Goal: Task Accomplishment & Management: Complete application form

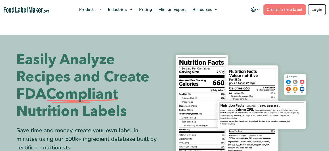
click at [320, 11] on link "Login" at bounding box center [316, 9] width 17 height 10
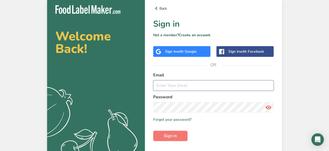
type input "[EMAIL_ADDRESS][PERSON_NAME][DOMAIN_NAME]"
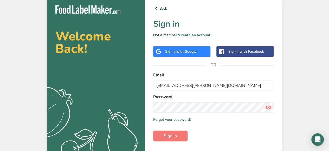
click at [171, 129] on form "Email [PERSON_NAME][EMAIL_ADDRESS][PERSON_NAME][DOMAIN_NAME] Password Remember …" at bounding box center [213, 106] width 120 height 69
click at [164, 138] on span "Sign in" at bounding box center [170, 135] width 13 height 6
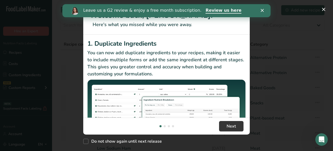
click at [263, 11] on icon "Close" at bounding box center [261, 10] width 3 height 3
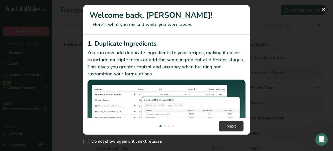
click at [324, 10] on button "New Features" at bounding box center [323, 9] width 8 height 8
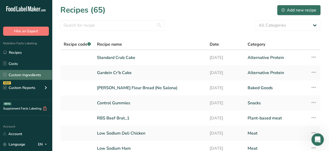
click at [29, 76] on link "Custom Ingredients" at bounding box center [26, 75] width 52 height 10
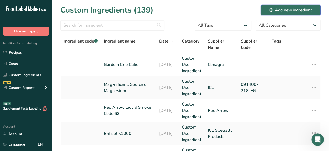
click at [273, 10] on div "Add new ingredient" at bounding box center [290, 10] width 43 height 6
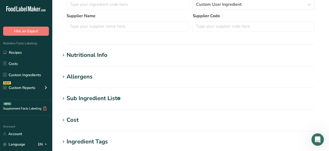
scroll to position [140, 0]
click at [62, 54] on icon at bounding box center [63, 54] width 5 height 7
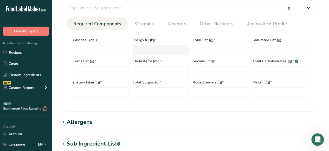
scroll to position [223, 0]
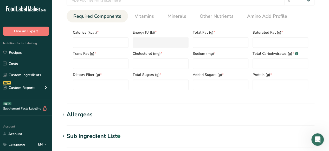
click at [64, 114] on icon at bounding box center [63, 114] width 5 height 7
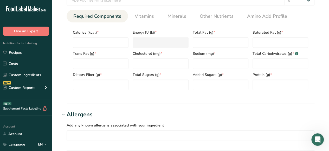
click at [64, 114] on icon at bounding box center [63, 114] width 5 height 7
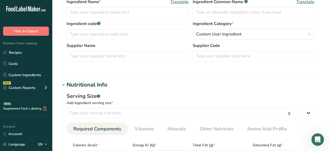
scroll to position [0, 0]
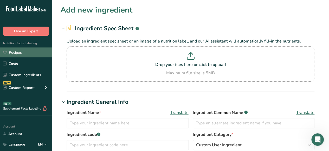
click at [23, 50] on link "Recipes" at bounding box center [26, 52] width 52 height 10
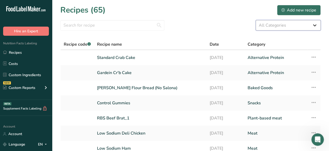
click at [313, 25] on select "All Categories Alternative Protein Baked Goods [GEOGRAPHIC_DATA] Confectionery …" at bounding box center [288, 25] width 65 height 10
click at [256, 20] on select "All Categories Alternative Protein Baked Goods [GEOGRAPHIC_DATA] Confectionery …" at bounding box center [288, 25] width 65 height 10
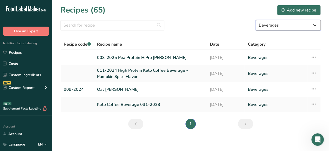
click at [319, 26] on select "All Categories Alternative Protein Baked Goods [GEOGRAPHIC_DATA] Confectionery …" at bounding box center [288, 25] width 65 height 10
select select "5"
click at [256, 20] on select "All Categories Alternative Protein Baked Goods [GEOGRAPHIC_DATA] Confectionery …" at bounding box center [288, 25] width 65 height 10
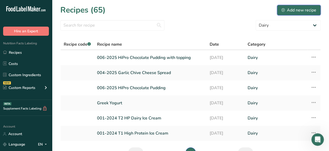
click at [293, 9] on div "Add new recipe" at bounding box center [298, 10] width 35 height 6
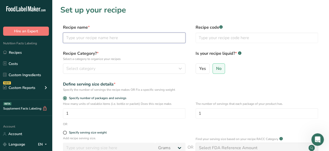
click at [159, 39] on input "text" at bounding box center [124, 37] width 122 height 10
type input "H"
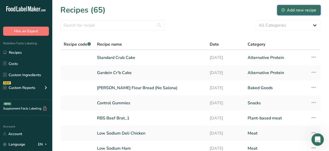
click at [291, 9] on div "Add new recipe" at bounding box center [298, 10] width 35 height 6
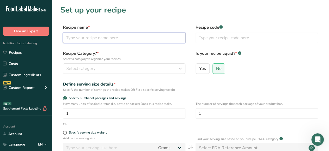
click at [159, 37] on input "text" at bounding box center [124, 37] width 122 height 10
type input "010-2025 HiPro Chocolate Mousse with Magnesium"
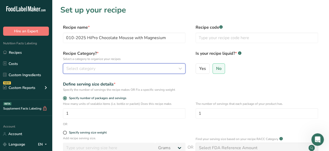
click at [156, 67] on div "Select category" at bounding box center [122, 68] width 113 height 6
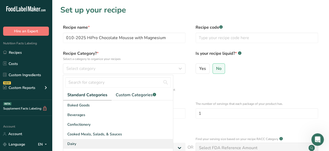
click at [94, 143] on div "Dairy" at bounding box center [118, 144] width 110 height 10
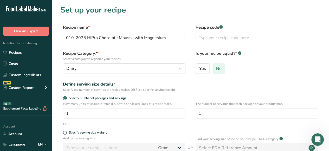
click at [220, 67] on span "No" at bounding box center [218, 68] width 5 height 5
click at [216, 67] on input "No" at bounding box center [214, 68] width 3 height 3
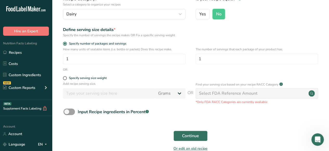
scroll to position [54, 0]
click at [67, 113] on span at bounding box center [68, 111] width 11 height 6
click at [67, 113] on input "Input Recipe ingredients in Percent .a-a{fill:#347362;}.b-a{fill:#fff;}" at bounding box center [64, 111] width 3 height 3
checkbox input "true"
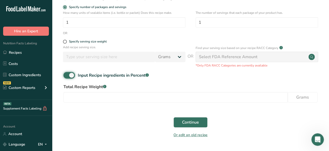
scroll to position [90, 0]
click at [239, 96] on input "number" at bounding box center [175, 97] width 224 height 10
type input "100"
click at [193, 123] on span "Continue" at bounding box center [190, 122] width 17 height 6
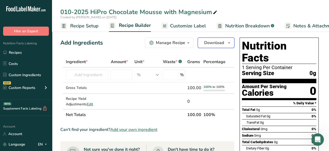
click at [224, 43] on button "Download" at bounding box center [216, 42] width 37 height 10
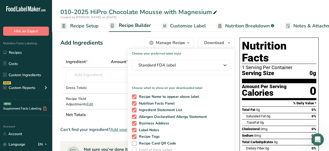
click at [129, 41] on div "Add Ingredients Manage Recipe Delete Recipe Duplicate Recipe Scale Recipe Save …" at bounding box center [147, 42] width 174 height 10
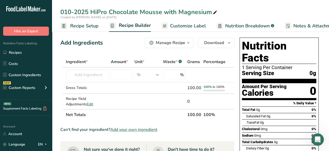
click at [189, 43] on icon "button" at bounding box center [188, 43] width 4 height 6
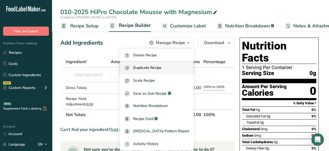
click at [161, 67] on span "Duplicate Recipe" at bounding box center [147, 68] width 28 height 6
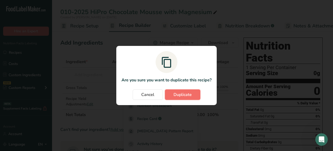
click at [182, 92] on span "Duplicate" at bounding box center [182, 94] width 18 height 6
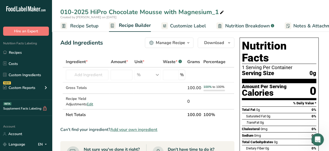
click at [189, 42] on icon "button" at bounding box center [188, 43] width 4 height 6
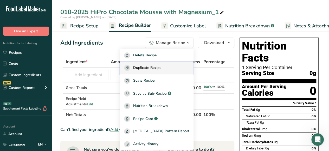
click at [161, 68] on span "Duplicate Recipe" at bounding box center [147, 68] width 28 height 6
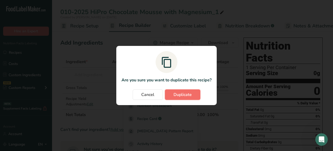
click at [189, 95] on span "Duplicate" at bounding box center [182, 94] width 18 height 6
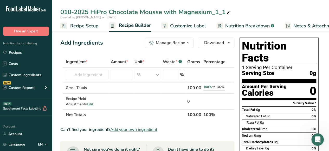
click at [186, 44] on icon "button" at bounding box center [188, 43] width 4 height 6
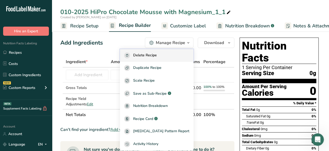
click at [147, 58] on span "Delete Recipe" at bounding box center [145, 55] width 24 height 6
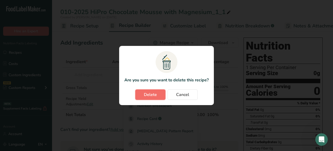
click at [143, 95] on button "Delete" at bounding box center [150, 94] width 30 height 10
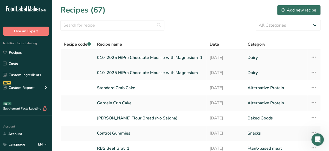
click at [178, 55] on link "010-2025 HiPro Chocolate Mousse with Magnesium_1" at bounding box center [150, 57] width 106 height 11
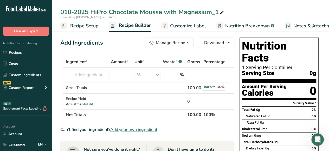
click at [189, 45] on icon "button" at bounding box center [188, 43] width 4 height 6
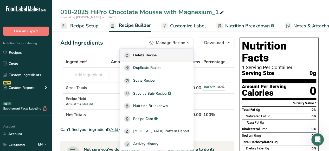
click at [175, 55] on div "Delete Recipe" at bounding box center [156, 55] width 65 height 6
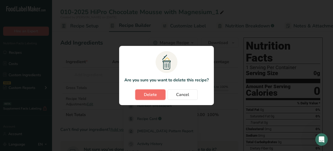
click at [154, 94] on span "Delete" at bounding box center [150, 94] width 13 height 6
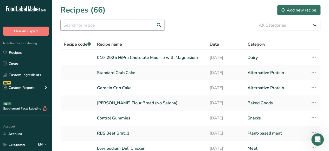
click at [121, 28] on input "text" at bounding box center [112, 25] width 104 height 10
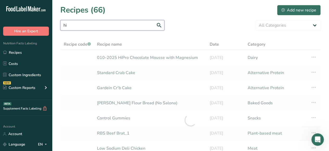
type input "h"
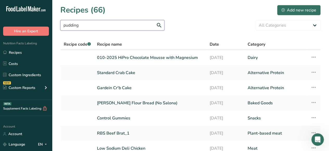
click at [160, 25] on input "pudding" at bounding box center [112, 25] width 104 height 10
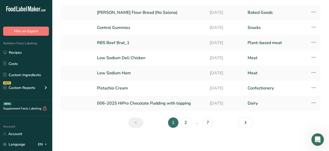
scroll to position [91, 0]
type input "pudding"
click at [186, 120] on link "2" at bounding box center [185, 121] width 10 height 10
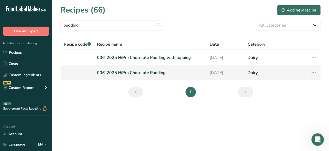
click at [149, 73] on link "006-2025 HiPro Chocolate Pudding" at bounding box center [150, 72] width 106 height 11
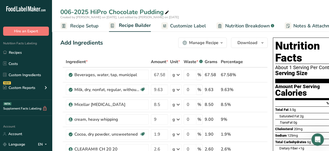
click at [224, 44] on button "Manage Recipe" at bounding box center [202, 42] width 49 height 10
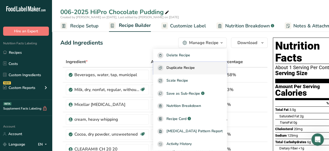
click at [199, 64] on button "Duplicate Recipe" at bounding box center [190, 68] width 74 height 13
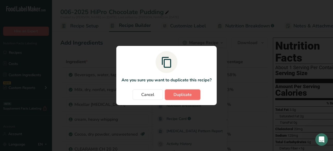
click at [186, 94] on span "Duplicate" at bounding box center [182, 94] width 18 height 6
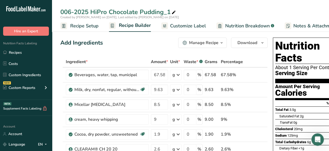
click at [173, 12] on icon at bounding box center [173, 12] width 5 height 7
drag, startPoint x: 72, startPoint y: 11, endPoint x: 66, endPoint y: 13, distance: 6.2
click at [66, 13] on input "006-2025 HiPro Chocolate Pudding_1" at bounding box center [190, 11] width 260 height 9
click at [164, 12] on input "010-2025 HiPro Chocolate Pudding_1" at bounding box center [190, 11] width 260 height 9
click at [174, 12] on input "010-2025 HiPro Chocolate Pudding_1" at bounding box center [190, 11] width 260 height 9
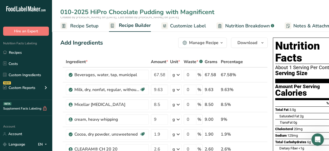
type input "010-2025 HiPro Chocolate Pudding with Magnificent"
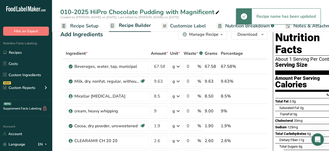
scroll to position [10, 0]
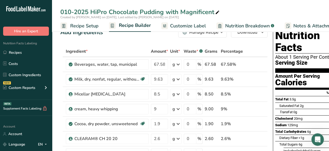
click at [84, 27] on span "Recipe Setup" at bounding box center [84, 25] width 28 height 7
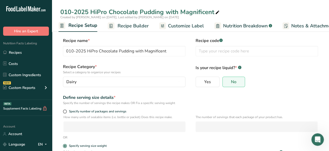
click at [127, 24] on span "Recipe Builder" at bounding box center [132, 25] width 31 height 7
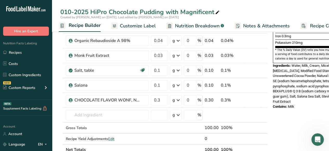
scroll to position [157, 0]
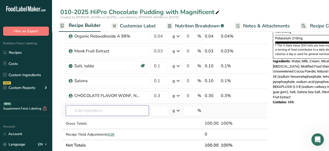
click at [91, 106] on input "text" at bounding box center [107, 110] width 83 height 10
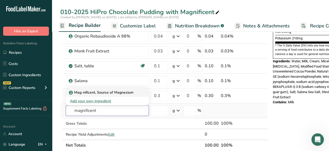
type input "magnificent"
click at [100, 92] on p "Mag-nificent, Source of Magnesium" at bounding box center [101, 91] width 63 height 5
type input "Mag-nificent, Source of Magnesium"
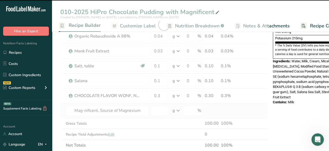
type input "0"
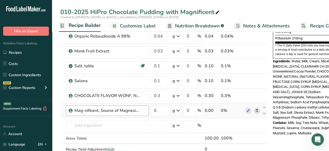
click at [87, 113] on div "Mag-nificent, Source of Magnesium" at bounding box center [107, 110] width 83 height 10
click at [158, 110] on input "0" at bounding box center [159, 110] width 17 height 10
type input "0.3"
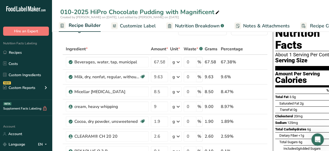
scroll to position [9, 0]
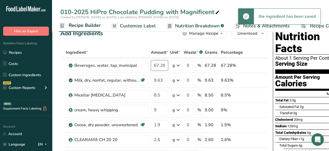
type input "67.28"
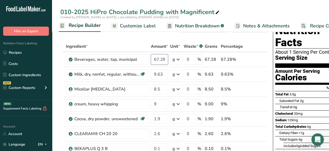
scroll to position [0, 0]
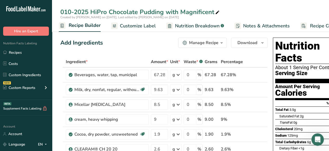
click at [197, 22] on link "Nutrition Breakdown .a-a{fill:#347362;}.b-a{fill:#fff;}" at bounding box center [195, 26] width 58 height 12
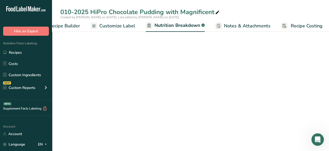
select select "Calories"
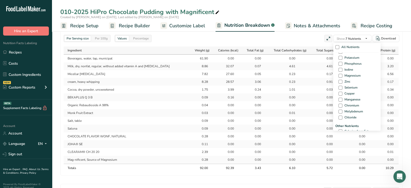
scroll to position [221, 0]
click at [329, 67] on div "Minerals Fluoride Calcium Iron Potassium Phosphorus Iodine Magnesium Zinc Selen…" at bounding box center [356, 66] width 43 height 88
click at [329, 64] on span at bounding box center [340, 65] width 4 height 4
click at [329, 64] on input "Magnesium" at bounding box center [339, 64] width 3 height 3
checkbox input "true"
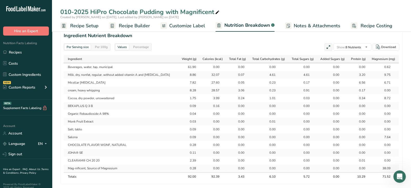
scroll to position [240, 0]
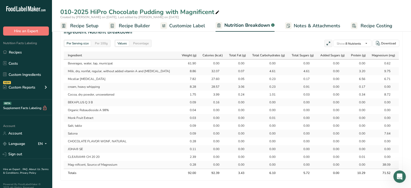
click at [187, 24] on span "Customize Label" at bounding box center [187, 25] width 36 height 7
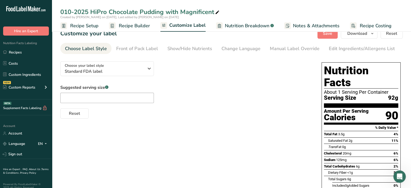
scroll to position [1, 0]
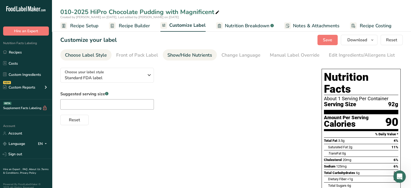
click at [197, 58] on div "Show/Hide Nutrients" at bounding box center [189, 55] width 45 height 7
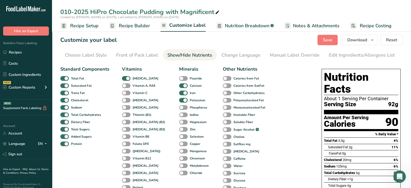
scroll to position [0, 35]
click at [65, 56] on div "Choose Label Style" at bounding box center [51, 55] width 42 height 7
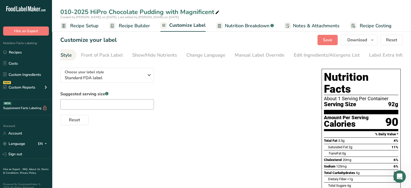
scroll to position [0, 0]
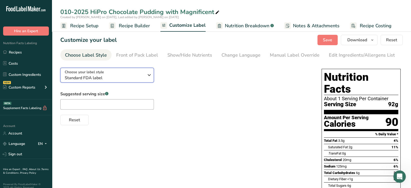
click at [149, 77] on icon "button" at bounding box center [149, 74] width 6 height 9
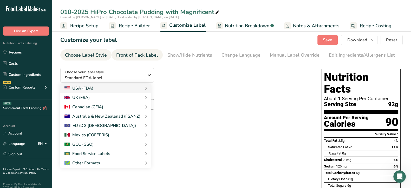
click at [131, 55] on div "Front of Pack Label" at bounding box center [137, 55] width 42 height 7
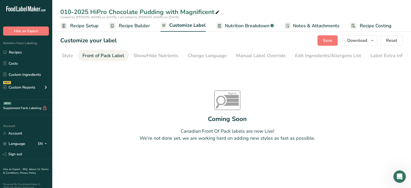
scroll to position [0, 35]
click at [161, 56] on div "Show/Hide Nutrients" at bounding box center [154, 55] width 45 height 7
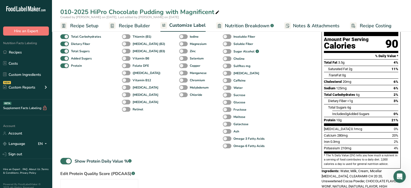
scroll to position [78, 0]
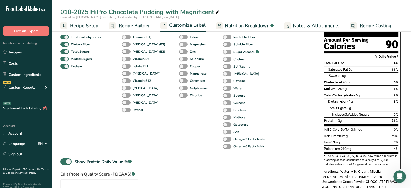
click at [179, 45] on span at bounding box center [183, 44] width 9 height 5
click at [179, 45] on input "Magnesium" at bounding box center [180, 44] width 3 height 3
checkbox input "true"
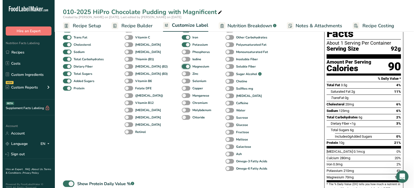
scroll to position [53, 0]
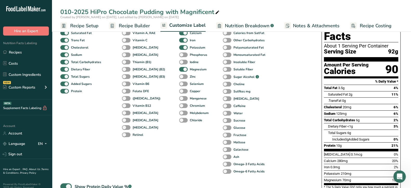
drag, startPoint x: 96, startPoint y: 25, endPoint x: 237, endPoint y: 15, distance: 141.5
click at [237, 15] on div "Created by [PERSON_NAME] on [DATE], Last edited by [PERSON_NAME] on [DATE]" at bounding box center [231, 17] width 359 height 5
click at [140, 25] on span "Recipe Builder" at bounding box center [134, 25] width 31 height 7
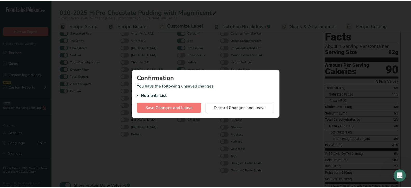
scroll to position [0, 30]
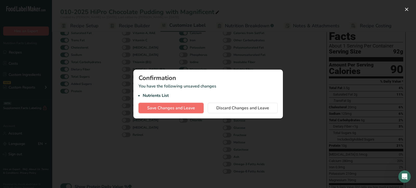
click at [181, 110] on span "Save Changes and Leave" at bounding box center [171, 108] width 48 height 6
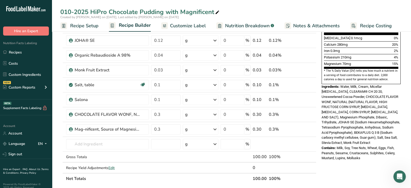
scroll to position [141, 0]
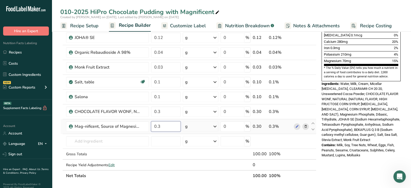
click at [168, 127] on input "0.3" at bounding box center [165, 126] width 29 height 10
type input "0.7"
click at [188, 150] on div "Ingredient * Amount * Unit * Waste * .a-a{fill:#347362;}.b-a{fill:#fff;} Grams …" at bounding box center [188, 49] width 256 height 266
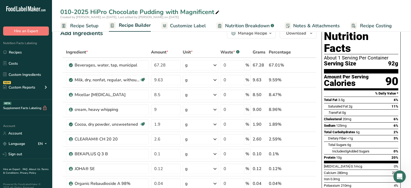
scroll to position [2, 0]
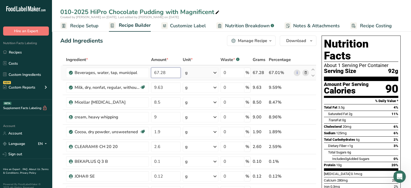
click at [161, 72] on input "67.28" at bounding box center [165, 73] width 29 height 10
type input "66.88"
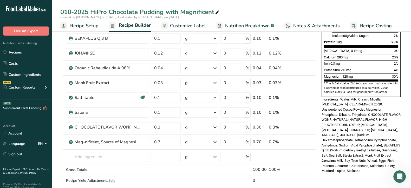
scroll to position [131, 0]
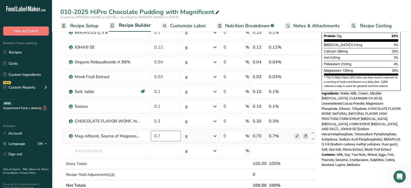
click at [162, 134] on div "Ingredient * Amount * Unit * Waste * .a-a{fill:#347362;}.b-a{fill:#fff;} Grams …" at bounding box center [188, 58] width 256 height 266
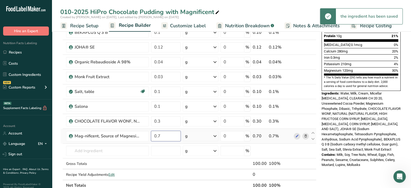
type input "0"
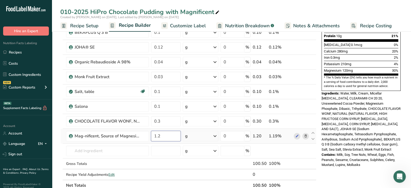
type input "1.2"
drag, startPoint x: 162, startPoint y: 133, endPoint x: 146, endPoint y: 133, distance: 16.6
click at [146, 133] on tr "Mag-nificent, Source of Magnesium 1.2 g Weight Units g kg mg See more Volume Un…" at bounding box center [189, 136] width 256 height 15
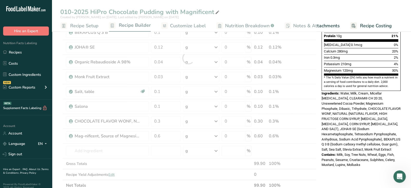
click at [329, 150] on div "Nutrition Facts About 1 Serving Per Container Serving Size 92g Amount Per Servi…" at bounding box center [360, 147] width 83 height 487
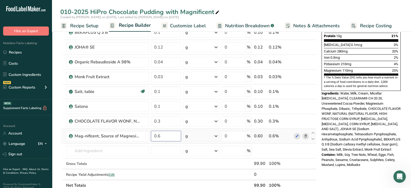
click at [164, 137] on input "0.6" at bounding box center [166, 136] width 30 height 10
type input "0.55"
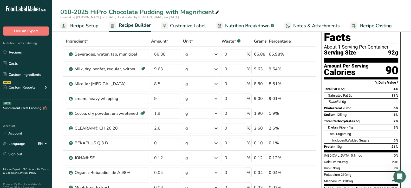
scroll to position [0, 0]
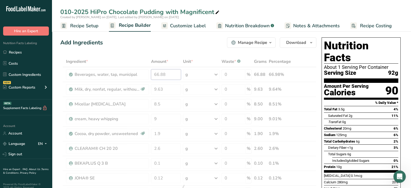
click at [162, 75] on div "Ingredient * Amount * Unit * Waste * .a-a{fill:#347362;}.b-a{fill:#fff;} Grams …" at bounding box center [188, 189] width 256 height 266
click at [309, 102] on div "Ingredient * Amount * Unit * Waste * .a-a{fill:#347362;}.b-a{fill:#fff;} Grams …" at bounding box center [188, 189] width 256 height 266
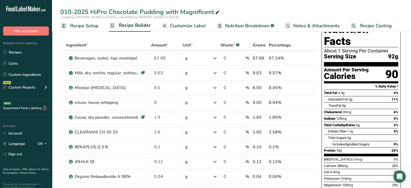
scroll to position [13, 0]
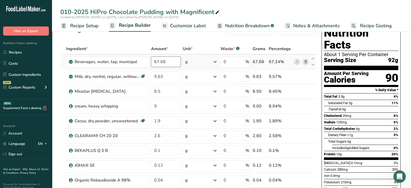
click at [162, 62] on input "67.68" at bounding box center [165, 62] width 29 height 10
click at [168, 62] on input "67.68" at bounding box center [165, 62] width 29 height 10
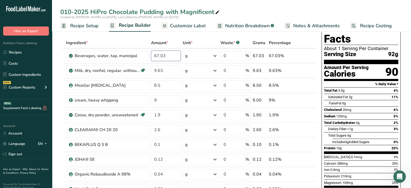
scroll to position [0, 0]
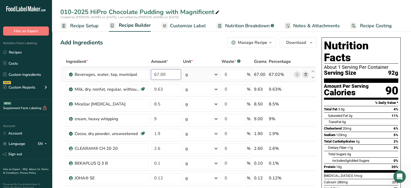
click at [169, 73] on input "67.00" at bounding box center [166, 74] width 30 height 10
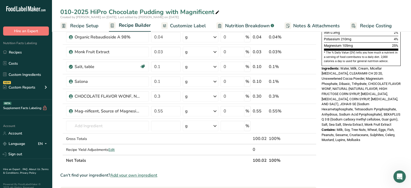
scroll to position [155, 0]
type input "67.05"
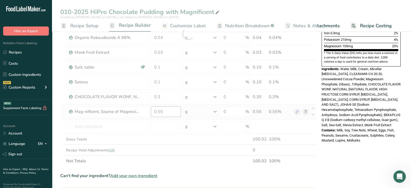
click at [168, 107] on div "Ingredient * Amount * Unit * Waste * .a-a{fill:#347362;}.b-a{fill:#fff;} Grams …" at bounding box center [188, 34] width 256 height 266
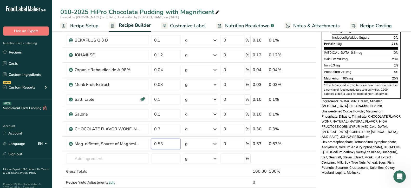
scroll to position [123, 0]
click at [169, 145] on input "0.53" at bounding box center [165, 144] width 29 height 10
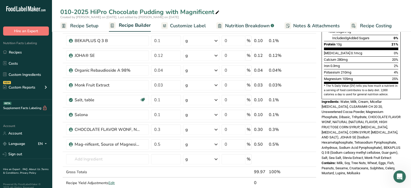
click at [321, 150] on div "Nutrition Facts About 1 Serving Per Container Serving Size 92g Amount Per Servi…" at bounding box center [360, 156] width 83 height 487
click at [165, 143] on input "0.5" at bounding box center [166, 144] width 30 height 10
type input "0.51"
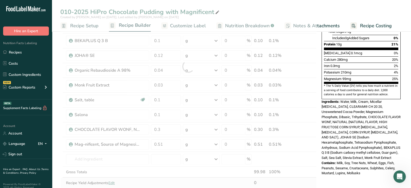
click at [314, 150] on div "Ingredient * Amount * Unit * Waste * .a-a{fill:#347362;}.b-a{fill:#fff;} Grams …" at bounding box center [188, 66] width 256 height 266
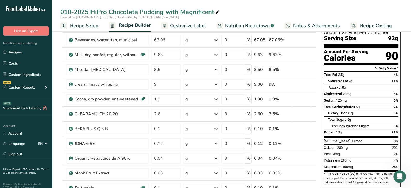
scroll to position [18, 0]
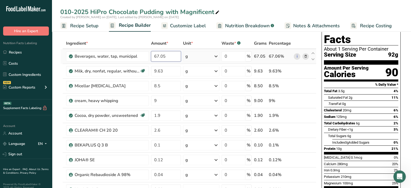
click at [179, 57] on input "67.05" at bounding box center [166, 56] width 30 height 10
type input "67.07"
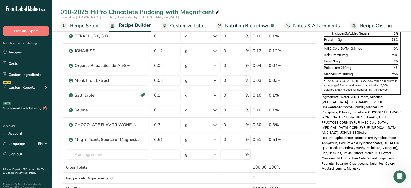
scroll to position [130, 0]
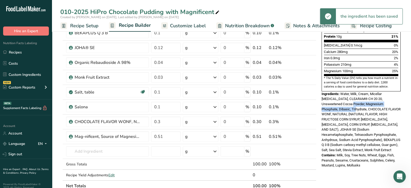
drag, startPoint x: 321, startPoint y: 90, endPoint x: 390, endPoint y: 90, distance: 68.6
click at [329, 91] on div "Ingredients: Water, Milk, Cream, Micellar [MEDICAL_DATA], CLEARAM® CH 20 20, Un…" at bounding box center [361, 121] width 79 height 61
click at [329, 98] on div "Ingredients: Water, Milk, Cream, Micellar [MEDICAL_DATA], CLEARAM® CH 20 20, Un…" at bounding box center [361, 121] width 79 height 61
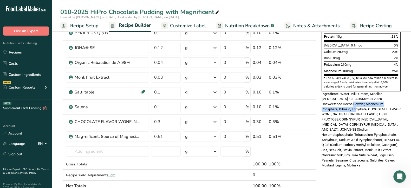
drag, startPoint x: 322, startPoint y: 90, endPoint x: 389, endPoint y: 91, distance: 67.6
click at [329, 91] on div "Ingredients: Water, Milk, Cream, Micellar [MEDICAL_DATA], CLEARAM® CH 20 20, Un…" at bounding box center [361, 121] width 79 height 61
click at [329, 92] on div "Ingredients: Water, Milk, Cream, Micellar [MEDICAL_DATA], CLEARAM® CH 20 20, Un…" at bounding box center [361, 121] width 79 height 61
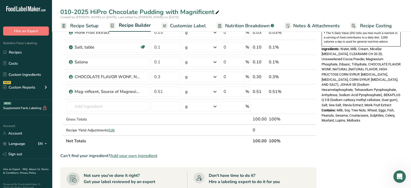
scroll to position [168, 0]
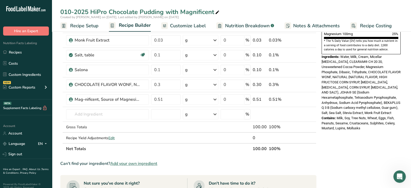
click at [192, 22] on span "Customize Label" at bounding box center [188, 25] width 36 height 7
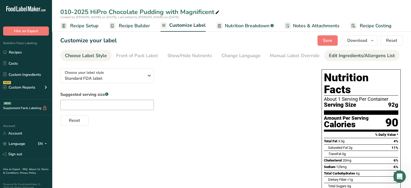
click at [329, 57] on div "Edit Ingredients/Allergens List" at bounding box center [362, 55] width 66 height 7
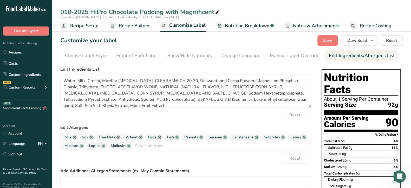
scroll to position [0, 35]
click at [91, 138] on link at bounding box center [91, 137] width 4 height 4
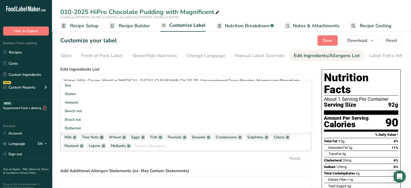
click at [102, 139] on link at bounding box center [102, 137] width 4 height 4
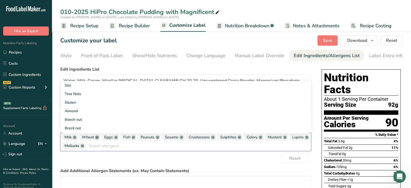
click at [95, 139] on link at bounding box center [97, 137] width 4 height 4
click at [93, 139] on link at bounding box center [93, 137] width 4 height 4
click at [90, 138] on link at bounding box center [92, 137] width 4 height 4
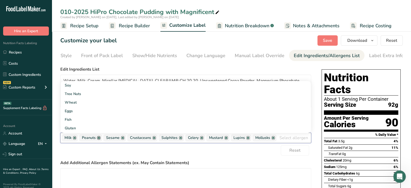
click at [99, 138] on link at bounding box center [99, 138] width 4 height 4
click at [96, 139] on link at bounding box center [98, 138] width 4 height 4
click at [105, 138] on link at bounding box center [106, 138] width 4 height 4
click at [101, 139] on link at bounding box center [101, 138] width 4 height 4
click at [96, 140] on link at bounding box center [96, 138] width 4 height 4
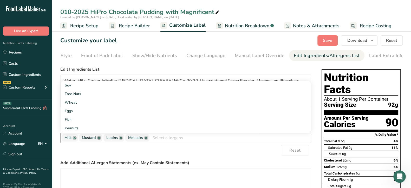
click at [99, 138] on link at bounding box center [99, 138] width 4 height 4
click at [96, 139] on link at bounding box center [96, 138] width 4 height 4
click at [101, 140] on link at bounding box center [100, 138] width 4 height 4
drag, startPoint x: 125, startPoint y: 149, endPoint x: 97, endPoint y: 148, distance: 27.3
click at [97, 148] on div "Reset" at bounding box center [185, 150] width 251 height 10
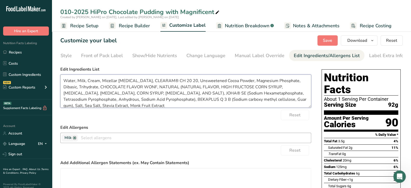
drag, startPoint x: 162, startPoint y: 87, endPoint x: 176, endPoint y: 94, distance: 15.9
click at [176, 94] on textarea "Water, Milk, Cream, Micellar [MEDICAL_DATA], CLEARAM® CH 20 20, Unsweetened Coc…" at bounding box center [185, 91] width 251 height 33
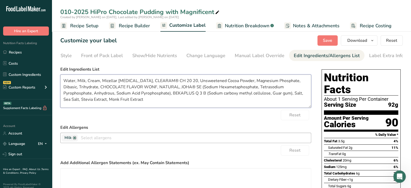
drag, startPoint x: 174, startPoint y: 81, endPoint x: 132, endPoint y: 80, distance: 41.9
click at [132, 80] on textarea "Water, Milk, Cream, Micellar [MEDICAL_DATA], CLEARAM® CH 20 20, Unsweetened Coc…" at bounding box center [185, 91] width 251 height 33
click at [245, 103] on textarea "Water, Milk, Cream, Micellar [MEDICAL_DATA], modified corn starch, Unsweetened …" at bounding box center [185, 91] width 251 height 33
drag, startPoint x: 306, startPoint y: 82, endPoint x: 270, endPoint y: 85, distance: 36.7
click at [270, 85] on textarea "Water, Milk, Cream, Micellar [MEDICAL_DATA], modified corn starch, Unsweetened …" at bounding box center [185, 91] width 251 height 33
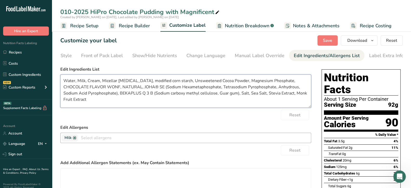
drag, startPoint x: 139, startPoint y: 87, endPoint x: 117, endPoint y: 87, distance: 22.1
click at [117, 87] on textarea "Water, Milk, Cream, Micellar [MEDICAL_DATA], modified corn starch, Unsweetened …" at bounding box center [185, 91] width 251 height 33
click at [304, 88] on textarea "Water, Milk, Cream, Micellar [MEDICAL_DATA], modified corn starch, Unsweetened …" at bounding box center [185, 91] width 251 height 33
drag, startPoint x: 98, startPoint y: 94, endPoint x: 63, endPoint y: 96, distance: 34.9
click at [63, 96] on textarea "Water, Milk, Cream, Micellar [MEDICAL_DATA], modified corn starch, Unsweetened …" at bounding box center [185, 91] width 251 height 33
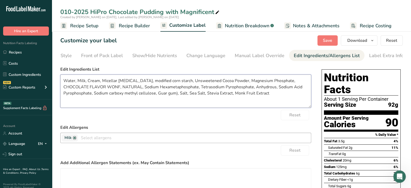
click at [147, 95] on textarea "Water, Milk, Cream, Micellar [MEDICAL_DATA], modified corn starch, Unsweetened …" at bounding box center [185, 91] width 251 height 33
click at [155, 106] on textarea "Water, Milk, Cream, Micellar [MEDICAL_DATA], modified corn starch, Unsweetened …" at bounding box center [185, 91] width 251 height 33
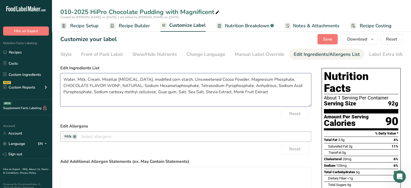
scroll to position [1, 0]
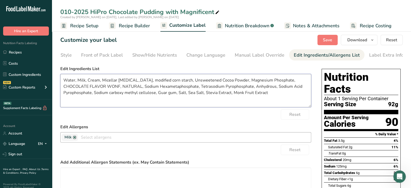
click at [297, 81] on textarea "Water, Milk, Cream, Micellar [MEDICAL_DATA], modified corn starch, Unsweetened …" at bounding box center [185, 90] width 251 height 33
click at [306, 82] on textarea "Water, Milk, Cream, Micellar [MEDICAL_DATA], modified corn starch, Unsweetened …" at bounding box center [185, 90] width 251 height 33
click at [96, 88] on textarea "Water, Milk, Cream, Micellar [MEDICAL_DATA], modified corn starch, Unsweetened …" at bounding box center [185, 90] width 251 height 33
drag, startPoint x: 226, startPoint y: 88, endPoint x: 203, endPoint y: 88, distance: 22.6
click at [203, 88] on textarea "Water, Milk, Cream, Micellar [MEDICAL_DATA], modified corn starch, Unsweetened …" at bounding box center [185, 90] width 251 height 33
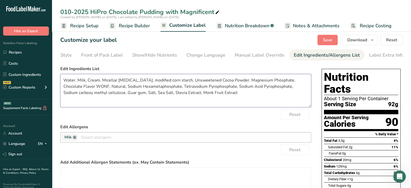
click at [156, 81] on textarea "Water, Milk, Cream, Micellar [MEDICAL_DATA], modified corn starch, Unsweetened …" at bounding box center [185, 90] width 251 height 33
click at [209, 97] on textarea "Water, Milk, Cream, Micellar [MEDICAL_DATA], modified food starch, Unsweetened …" at bounding box center [185, 90] width 251 height 33
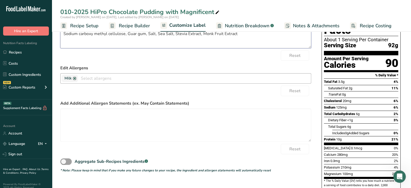
scroll to position [0, 0]
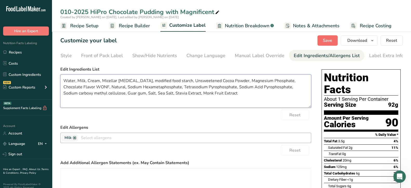
type textarea "Water, Milk, Cream, Micellar [MEDICAL_DATA], modified food starch, Unsweetened …"
click at [326, 42] on span "Save" at bounding box center [327, 40] width 9 height 6
click at [329, 55] on div "Label Extra Info" at bounding box center [386, 55] width 35 height 7
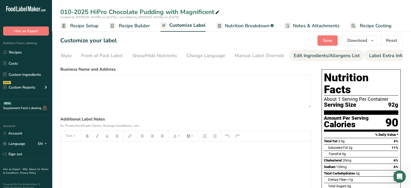
click at [322, 57] on div "Edit Ingredients/Allergens List" at bounding box center [327, 55] width 66 height 7
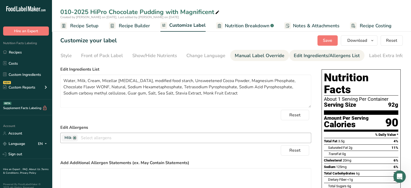
click at [269, 54] on div "Manual Label Override" at bounding box center [260, 55] width 50 height 7
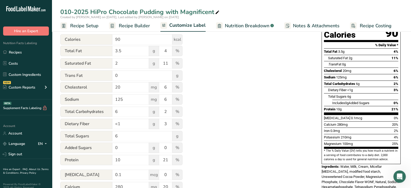
scroll to position [90, 0]
click at [138, 25] on span "Recipe Builder" at bounding box center [134, 25] width 31 height 7
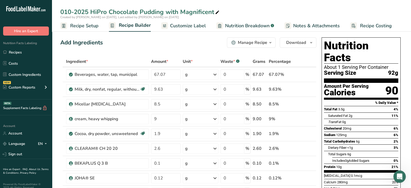
click at [84, 25] on span "Recipe Setup" at bounding box center [84, 25] width 28 height 7
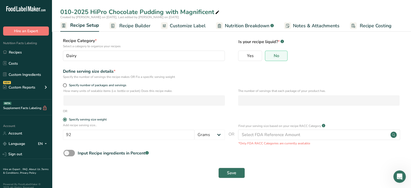
scroll to position [25, 0]
click at [221, 136] on select "Grams kg mg mcg lb oz l mL fl oz tbsp tsp cup qt gallon" at bounding box center [209, 135] width 30 height 10
click at [329, 72] on div "Define serving size details * Specify the number of servings the recipe makes O…" at bounding box center [231, 74] width 342 height 11
click at [134, 24] on span "Recipe Builder" at bounding box center [134, 25] width 31 height 7
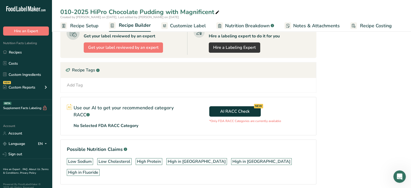
scroll to position [321, 0]
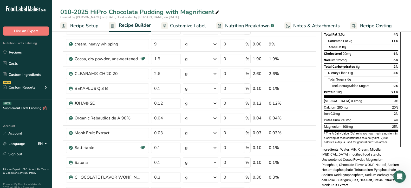
scroll to position [0, 0]
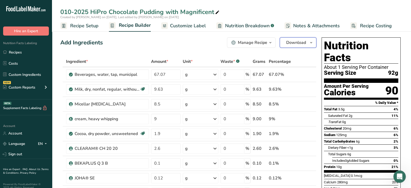
click at [311, 43] on icon "button" at bounding box center [311, 43] width 4 height 6
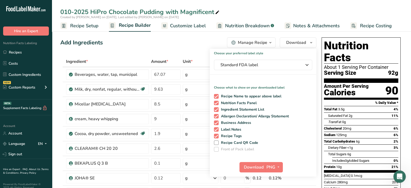
drag, startPoint x: 209, startPoint y: 40, endPoint x: 178, endPoint y: 45, distance: 31.6
click at [178, 45] on div "Add Ingredients Manage Recipe Delete Recipe Duplicate Recipe Scale Recipe Save …" at bounding box center [188, 42] width 256 height 10
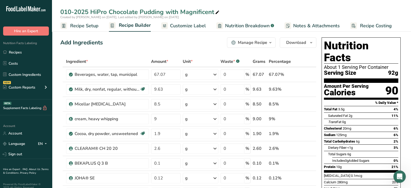
click at [178, 45] on div "Add Ingredients Manage Recipe Delete Recipe Duplicate Recipe Scale Recipe Save …" at bounding box center [188, 42] width 256 height 10
click at [271, 45] on icon "button" at bounding box center [270, 43] width 4 height 6
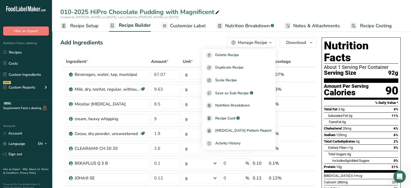
click at [189, 43] on div "Add Ingredients Manage Recipe Delete Recipe Duplicate Recipe Scale Recipe Save …" at bounding box center [188, 42] width 256 height 10
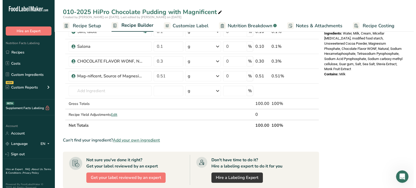
scroll to position [187, 0]
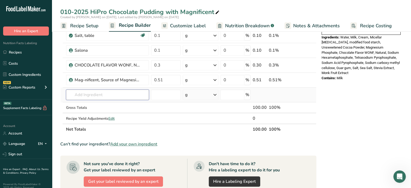
click at [97, 94] on input "text" at bounding box center [107, 95] width 83 height 10
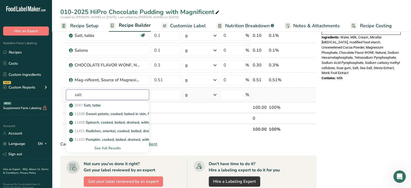
type input "salt"
click at [111, 146] on div "See full Results" at bounding box center [107, 148] width 75 height 5
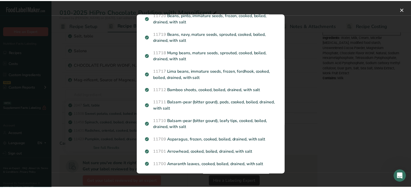
scroll to position [564, 0]
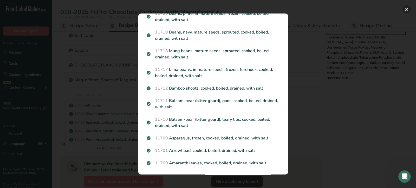
click at [329, 12] on button "Search results modal" at bounding box center [406, 9] width 8 height 8
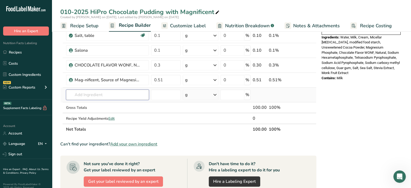
click at [114, 93] on input "text" at bounding box center [107, 95] width 83 height 10
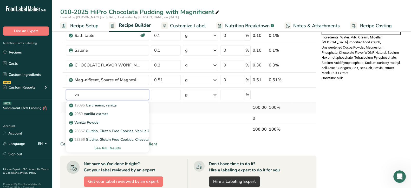
type input "v"
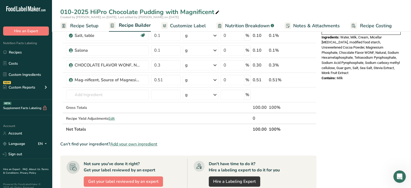
click at [329, 110] on div "Nutrition Facts About 1 Serving Per Container Serving Size 92g Amount Per Servi…" at bounding box center [360, 91] width 83 height 487
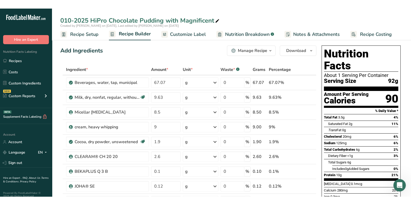
scroll to position [0, 0]
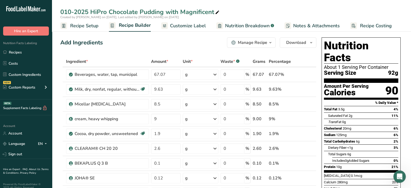
drag, startPoint x: 294, startPoint y: 4, endPoint x: 408, endPoint y: -8, distance: 114.0
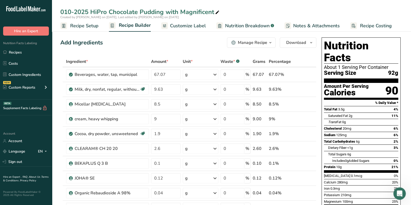
click at [329, 10] on div "010-2025 HiPro Chocolate Pudding with Magnificent" at bounding box center [231, 11] width 359 height 9
click at [17, 150] on link "Sign out" at bounding box center [26, 161] width 52 height 9
